Goal: Transaction & Acquisition: Purchase product/service

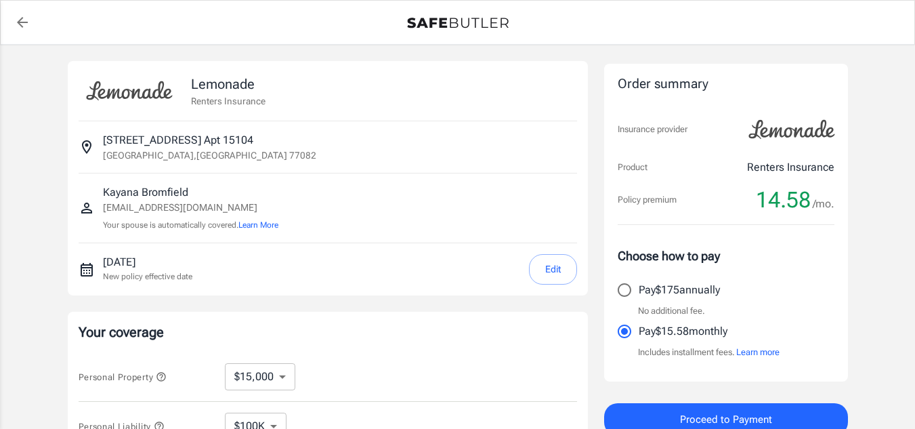
select select "15000"
select select "500"
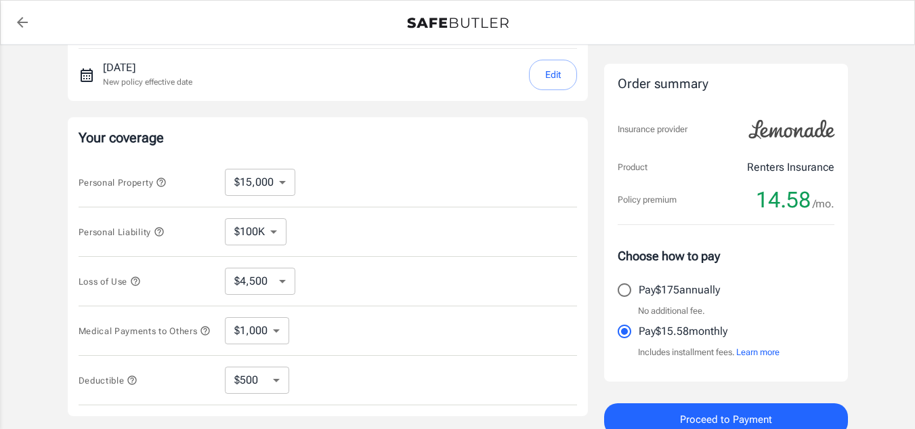
scroll to position [263, 0]
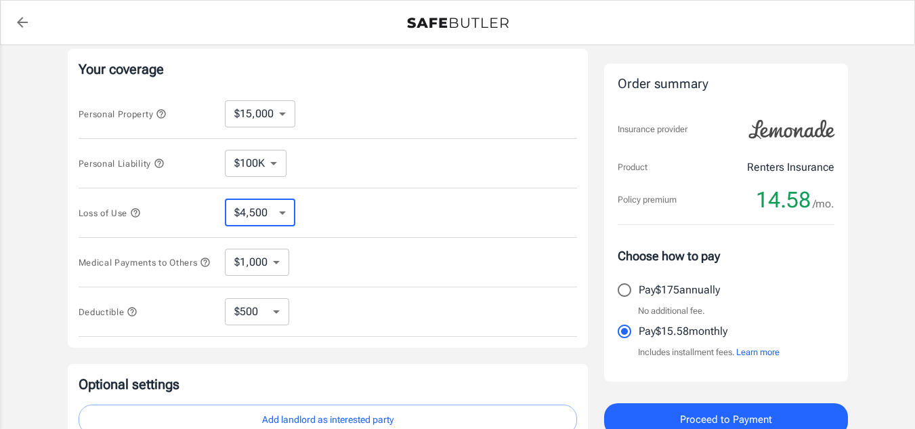
click at [278, 208] on select "$4,500 $7,500 $13,500 $22,500 $34,500 $55,500 $85,500 $130K $200K" at bounding box center [260, 212] width 70 height 27
click at [137, 214] on icon "button" at bounding box center [135, 212] width 11 height 11
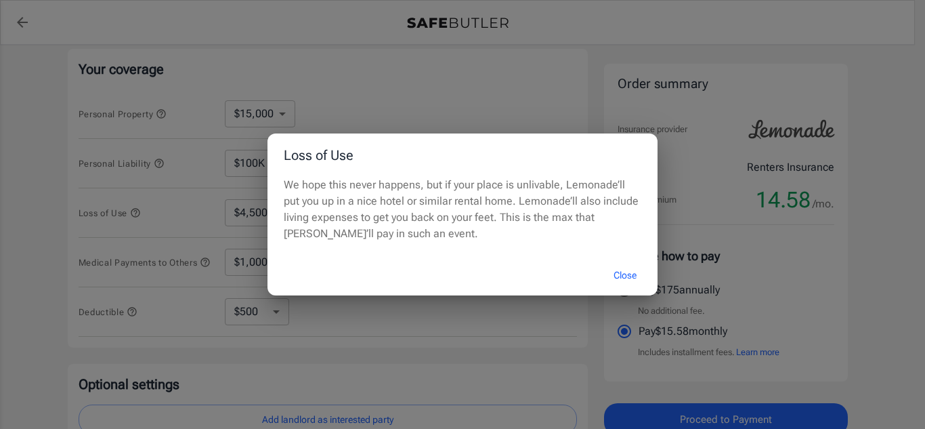
click at [624, 275] on button "Close" at bounding box center [625, 275] width 54 height 29
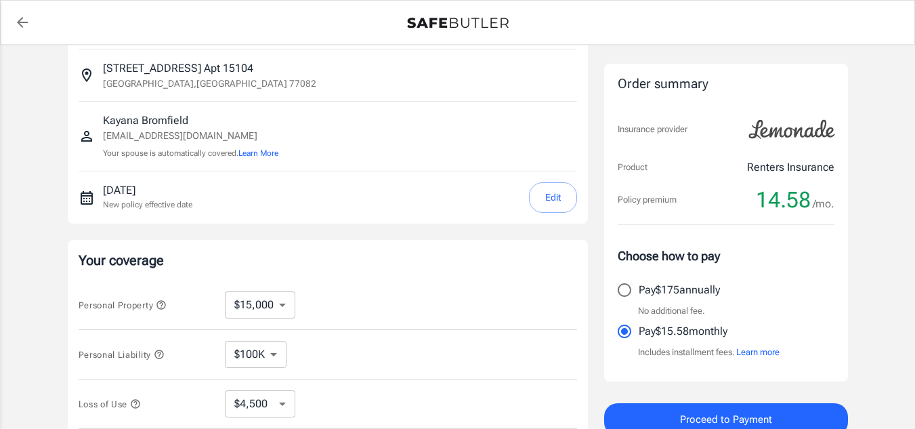
scroll to position [0, 0]
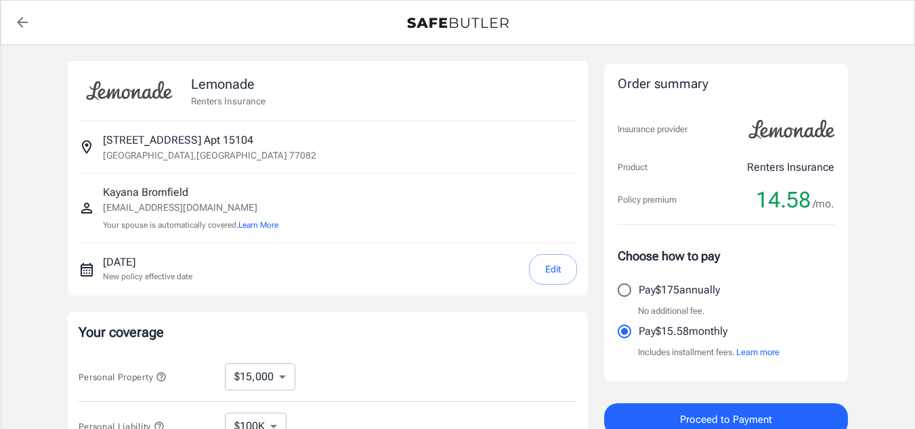
click at [400, 407] on div "Personal Liability $100K $200K $300K $400K $500K ​" at bounding box center [328, 426] width 498 height 49
click at [25, 24] on icon "back to quotes" at bounding box center [22, 22] width 16 height 16
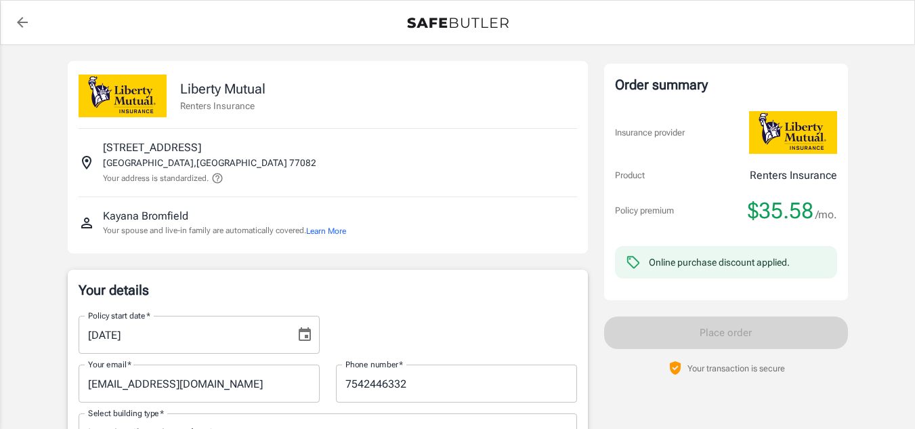
select select "FL"
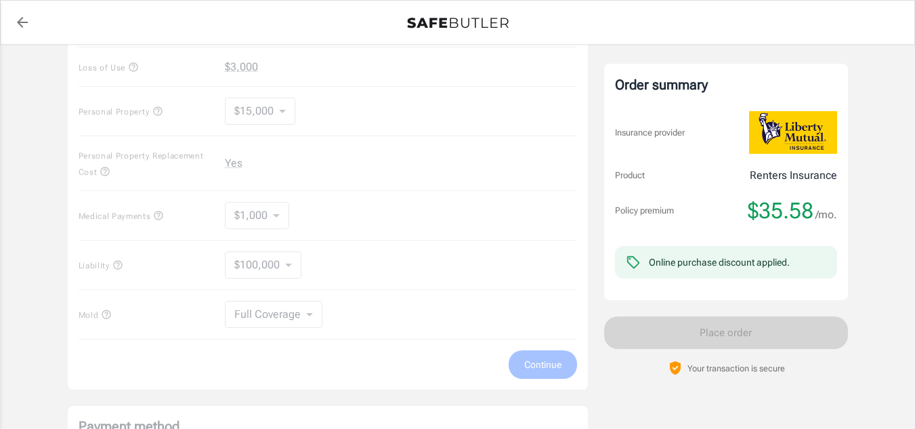
scroll to position [1105, 0]
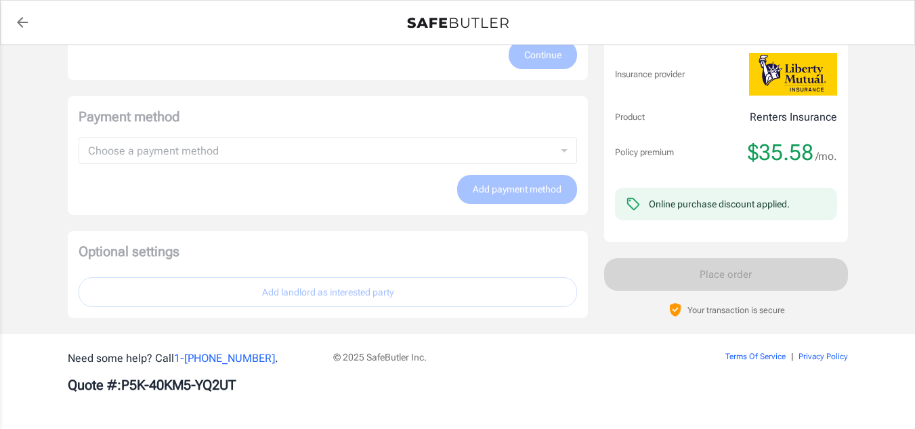
click at [18, 26] on icon "back to quotes" at bounding box center [22, 22] width 16 height 16
